Goal: Understand process/instructions: Learn about a topic

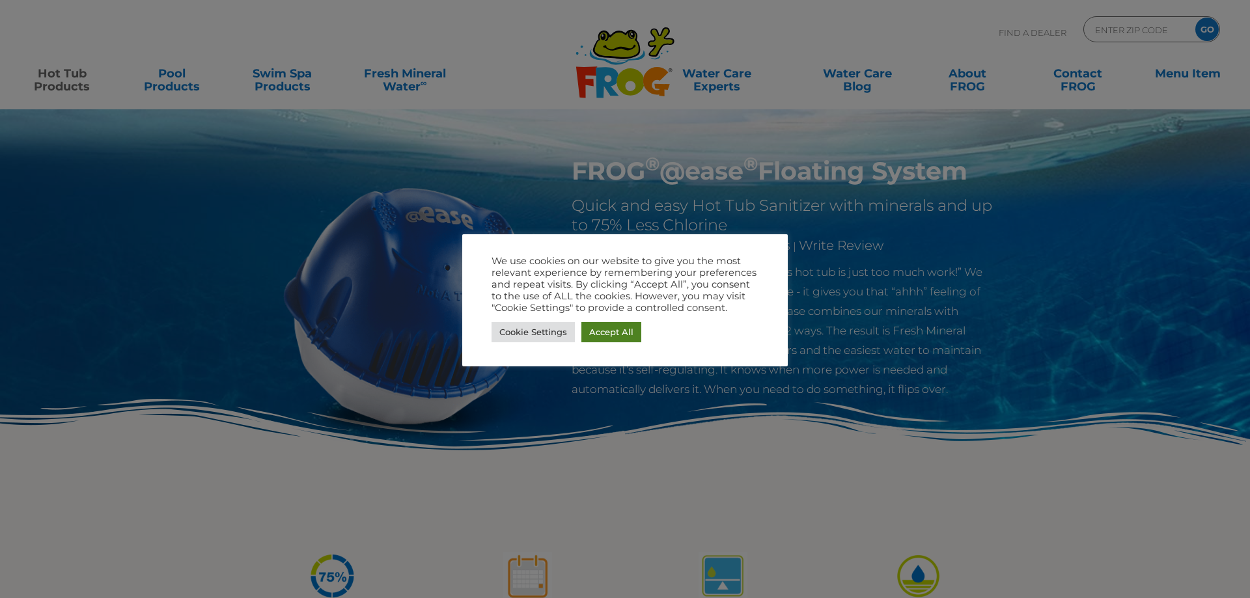
click at [613, 330] on link "Accept All" at bounding box center [611, 332] width 60 height 20
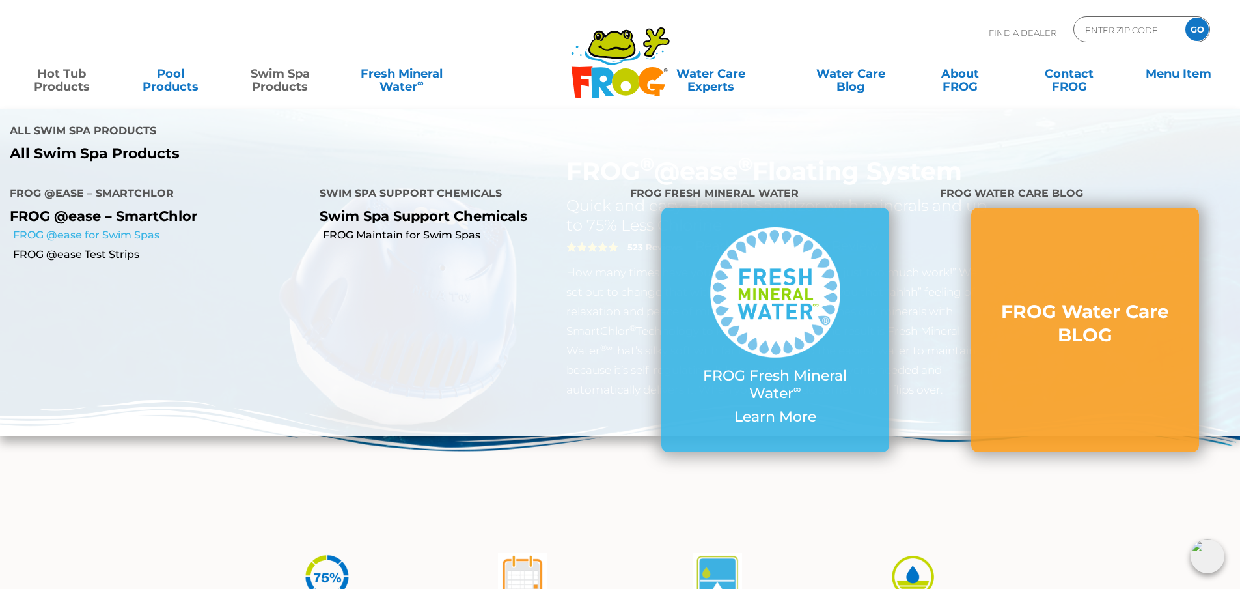
click at [109, 228] on link "FROG @ease for Swim Spas" at bounding box center [161, 235] width 297 height 14
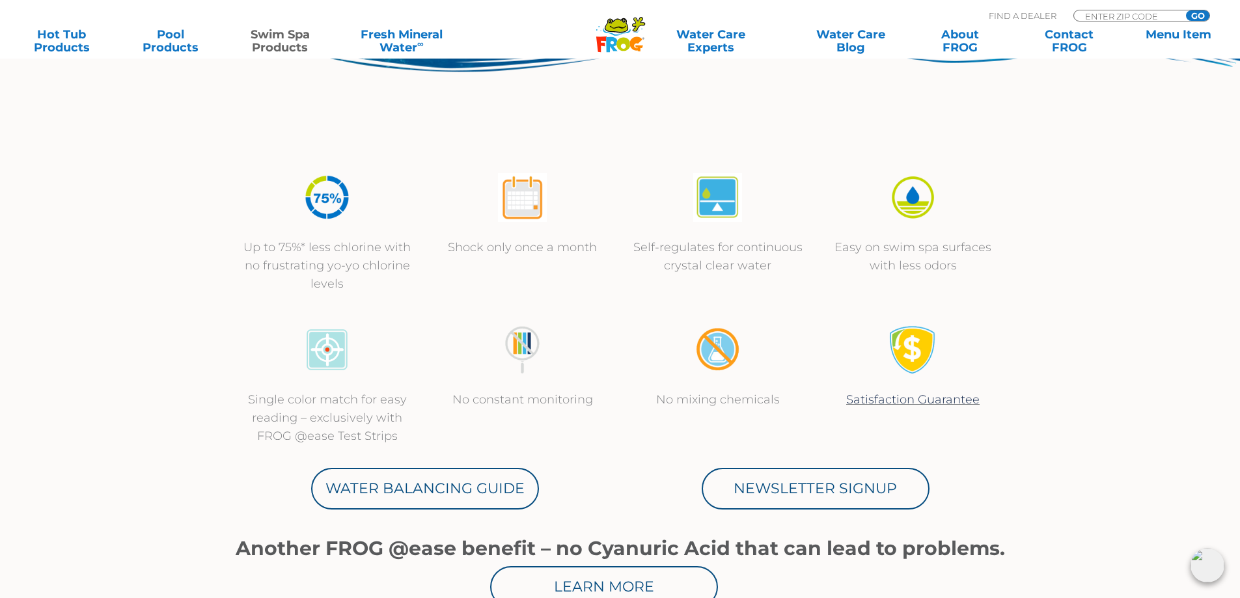
scroll to position [509, 0]
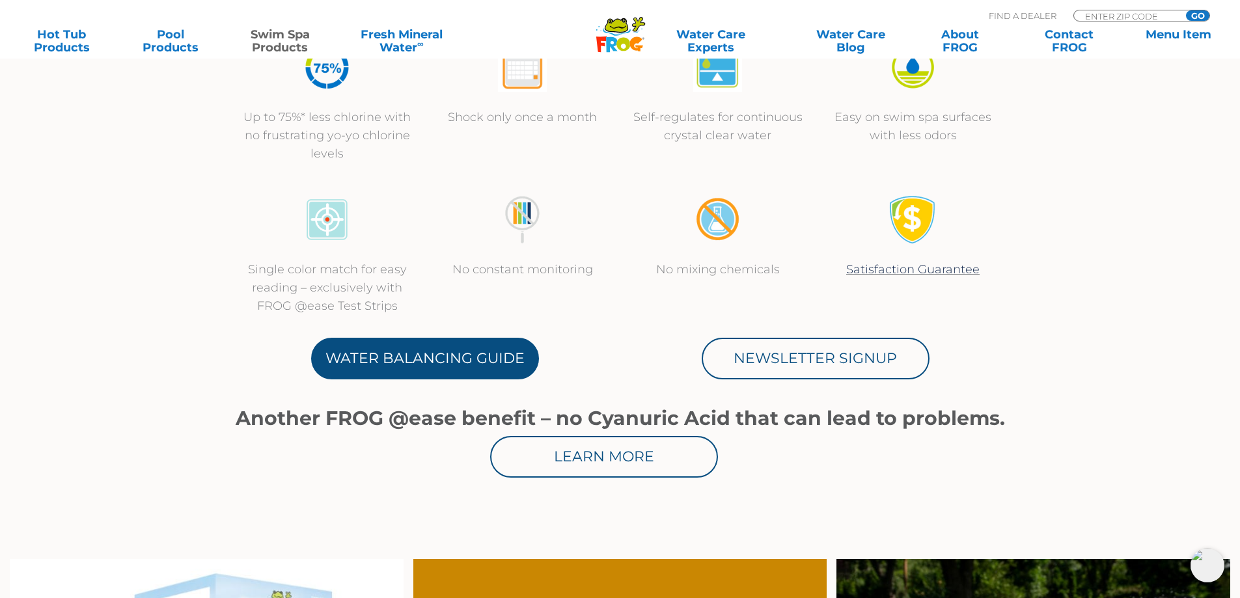
click at [473, 357] on link "Water Balancing Guide" at bounding box center [425, 359] width 228 height 42
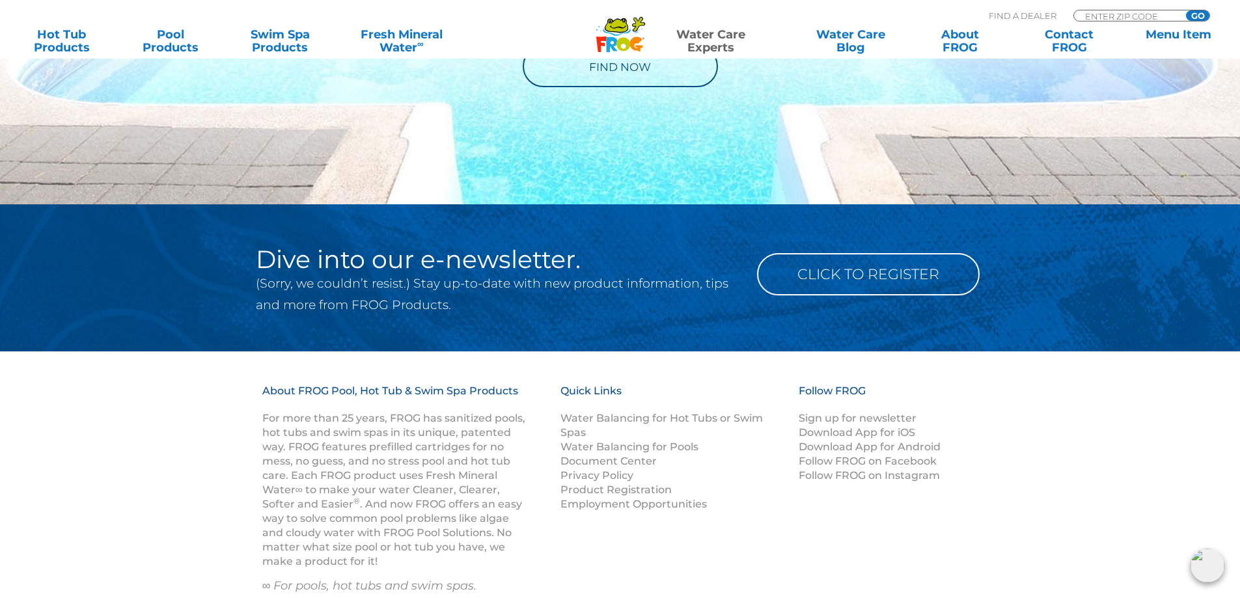
scroll to position [1596, 0]
